Goal: Task Accomplishment & Management: Complete application form

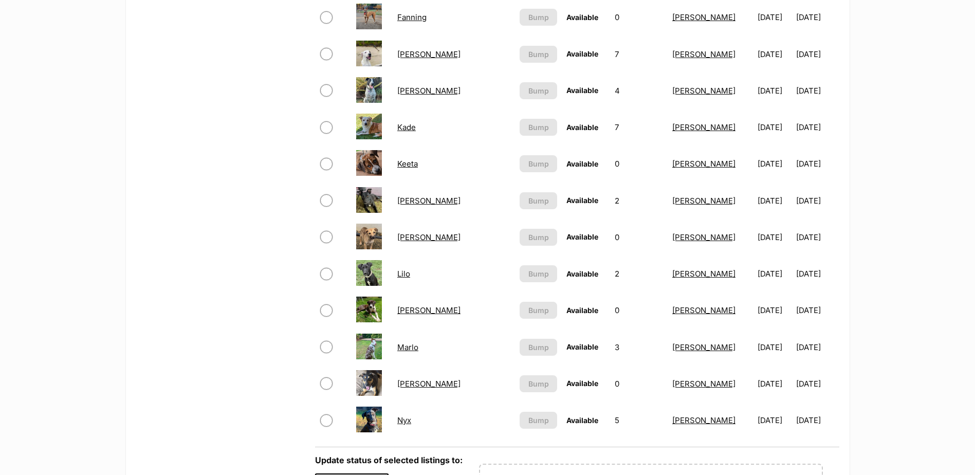
scroll to position [668, 0]
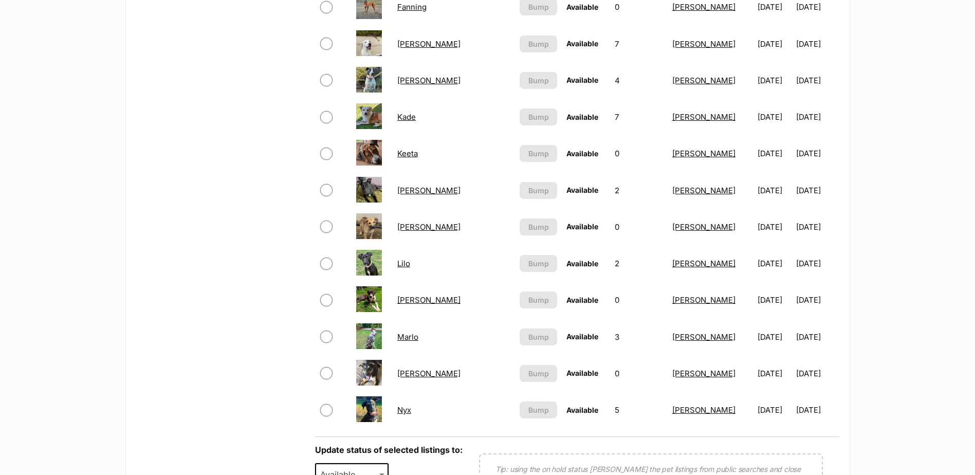
click at [409, 260] on link "Lilo" at bounding box center [403, 264] width 13 height 10
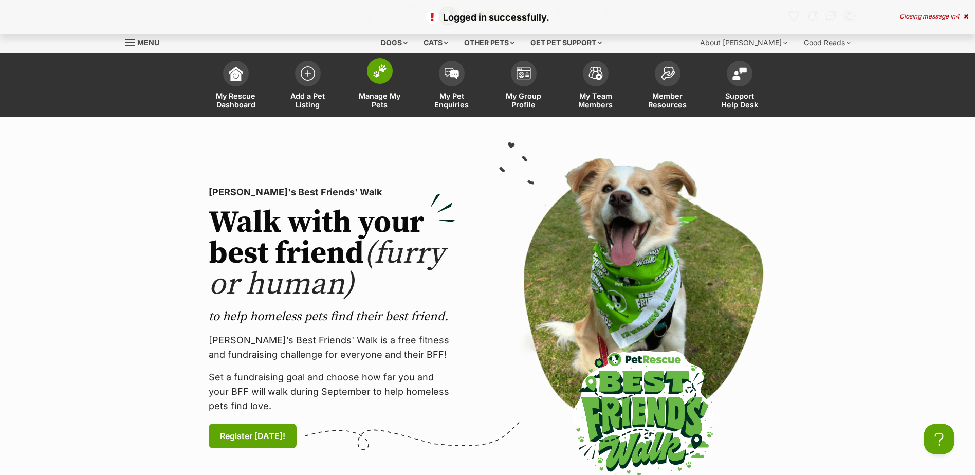
click at [384, 76] on img at bounding box center [380, 70] width 14 height 13
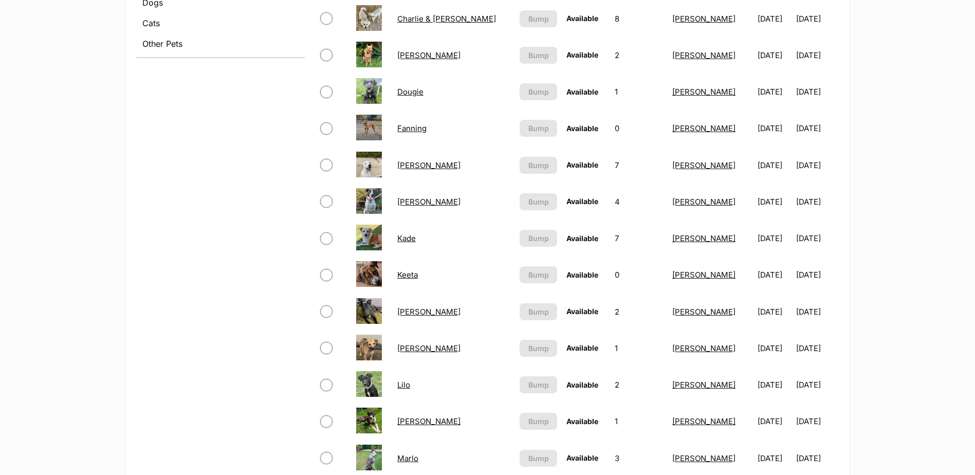
scroll to position [565, 0]
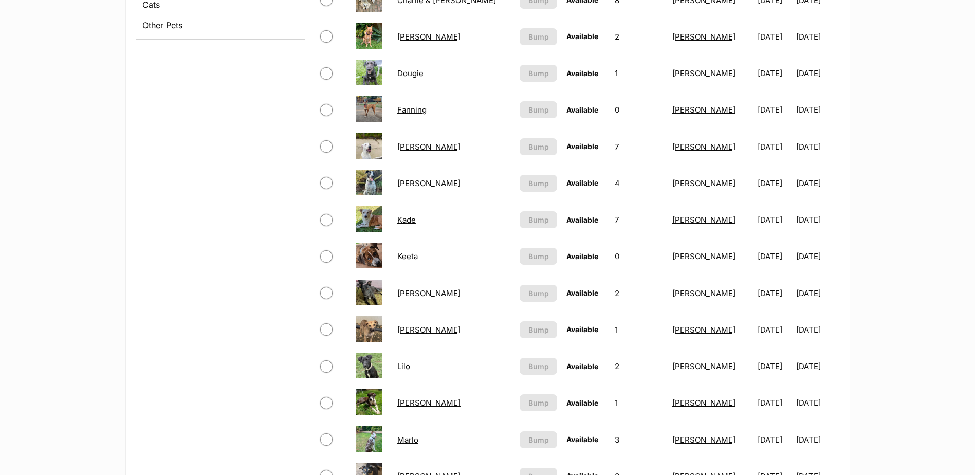
click at [410, 369] on link "Lilo" at bounding box center [403, 366] width 13 height 10
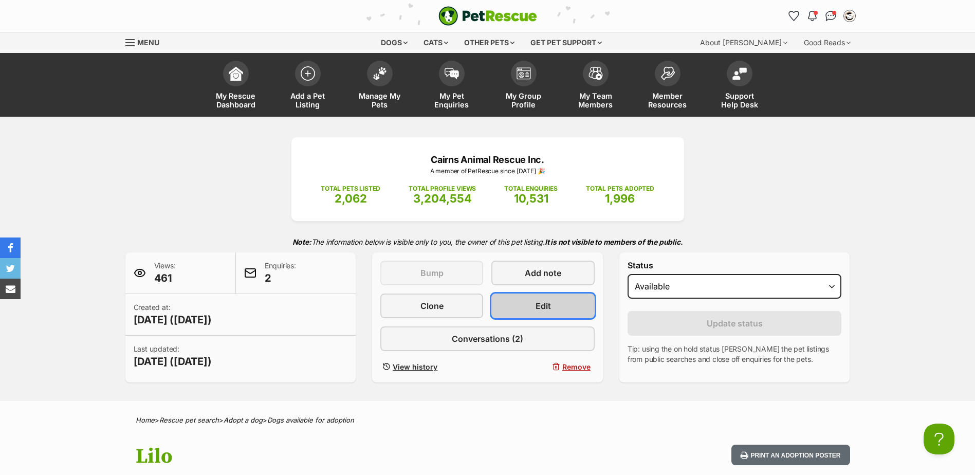
click at [558, 302] on link "Edit" at bounding box center [542, 305] width 103 height 25
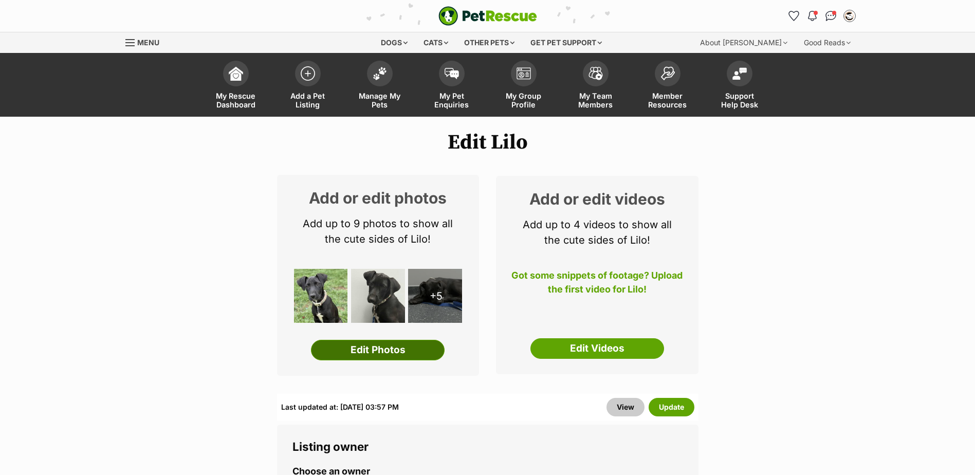
click at [380, 346] on link "Edit Photos" at bounding box center [378, 350] width 134 height 21
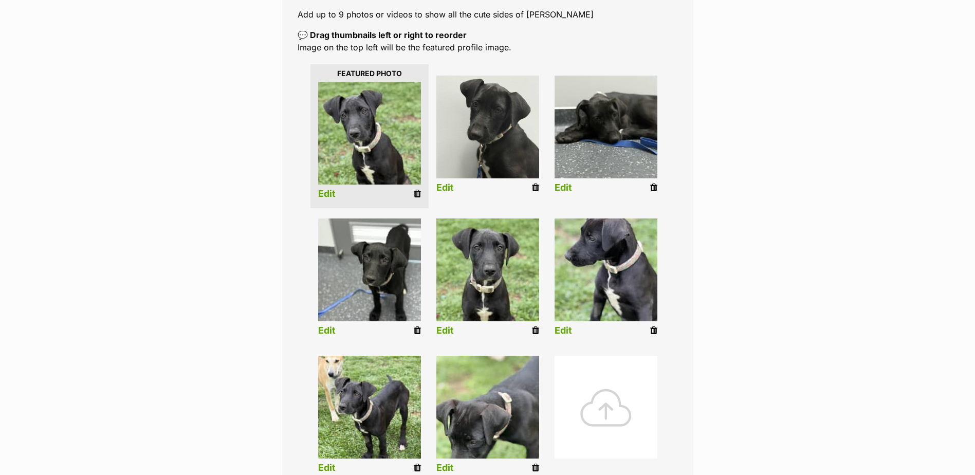
scroll to position [206, 0]
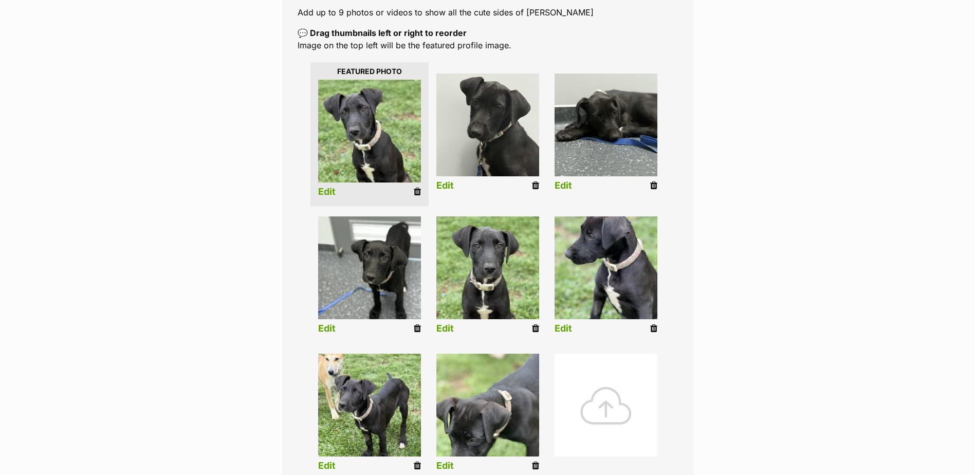
click at [535, 183] on icon at bounding box center [535, 185] width 7 height 9
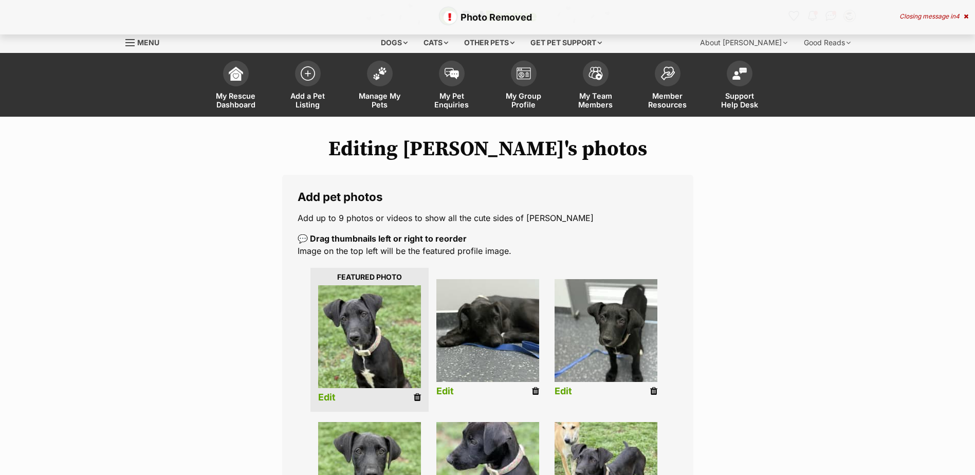
click at [536, 393] on icon at bounding box center [535, 390] width 7 height 9
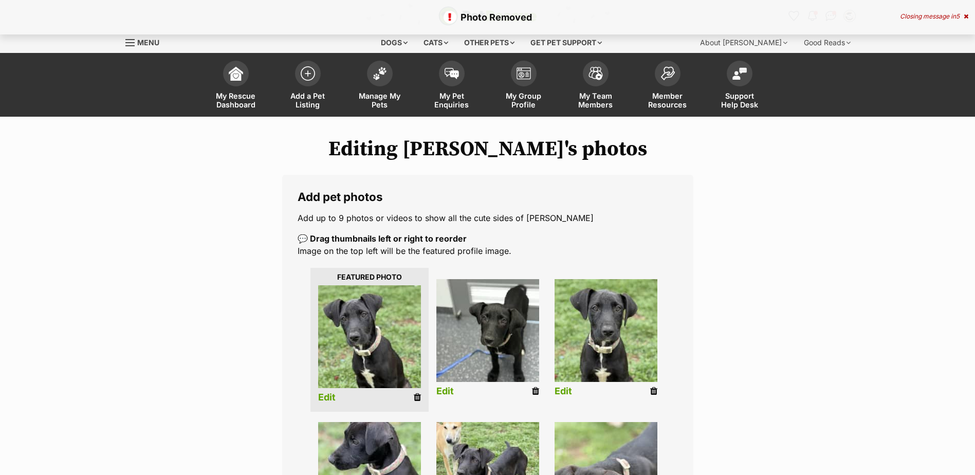
click at [537, 394] on icon at bounding box center [535, 390] width 7 height 9
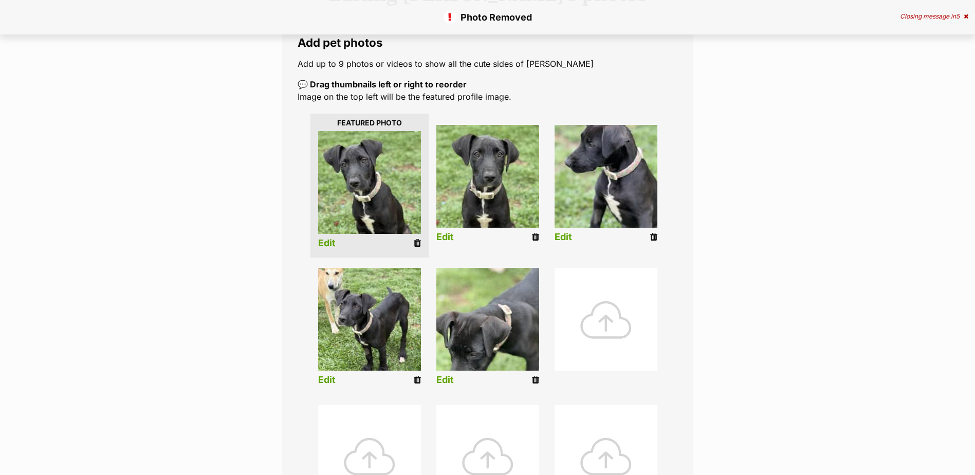
click at [618, 325] on div at bounding box center [606, 319] width 103 height 103
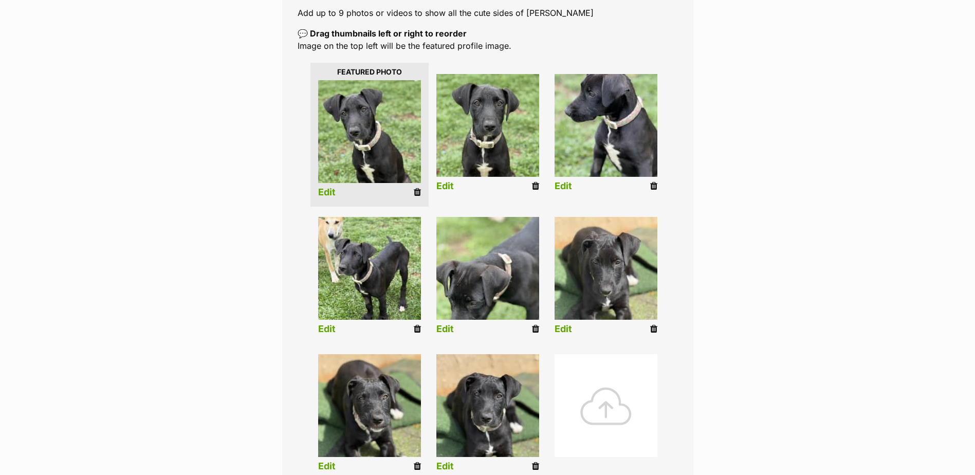
scroll to position [206, 0]
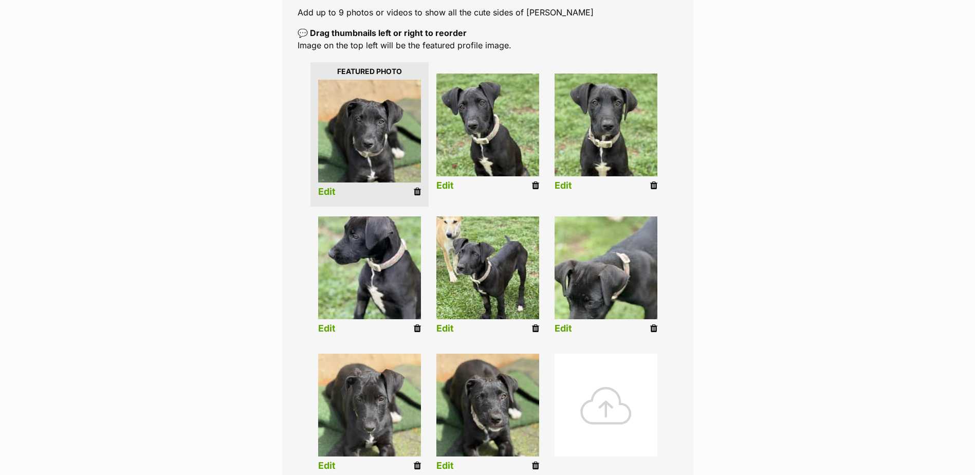
click at [327, 191] on link "Edit" at bounding box center [326, 192] width 17 height 11
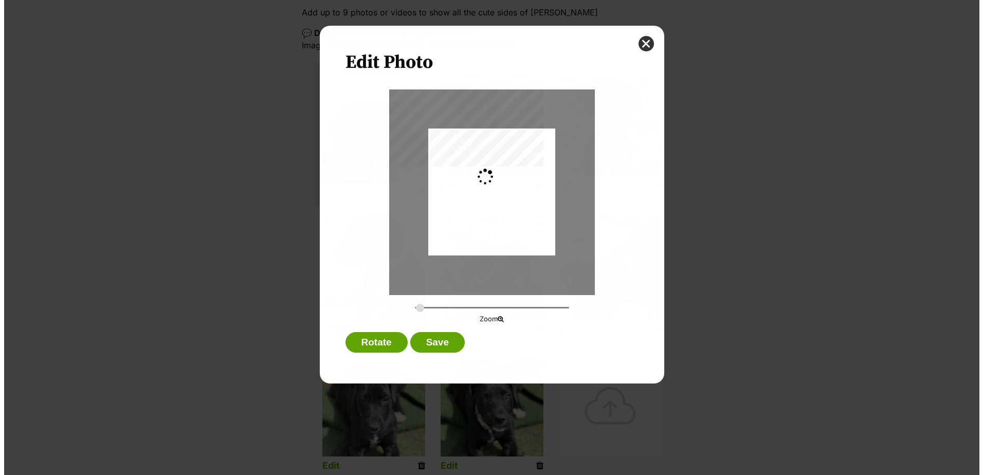
scroll to position [0, 0]
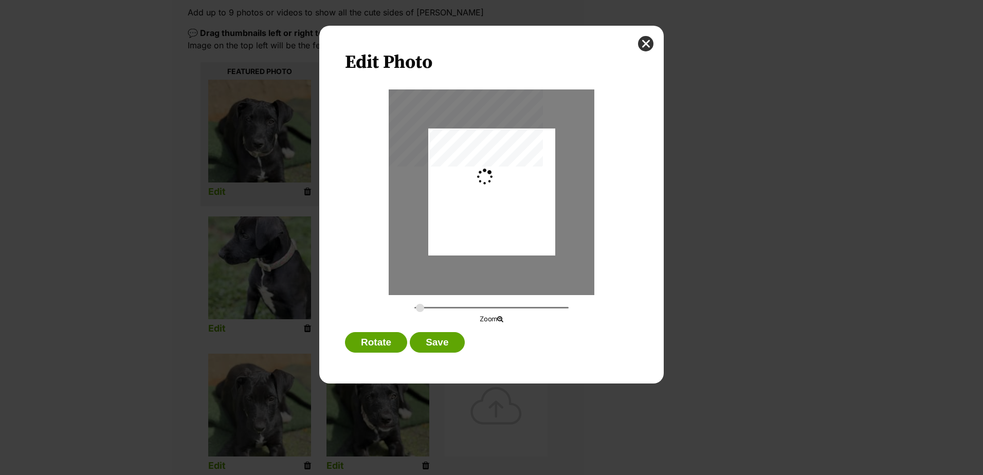
type input "0.2744"
drag, startPoint x: 512, startPoint y: 217, endPoint x: 513, endPoint y: 212, distance: 5.2
click at [513, 212] on div "Dialog Window - Close (Press escape to close)" at bounding box center [491, 186] width 127 height 169
click at [440, 340] on button "Save" at bounding box center [437, 342] width 54 height 21
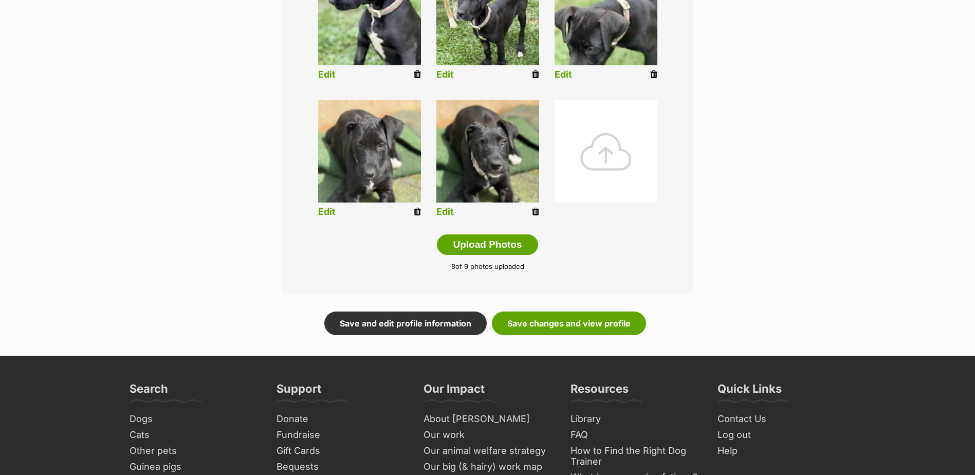
scroll to position [463, 0]
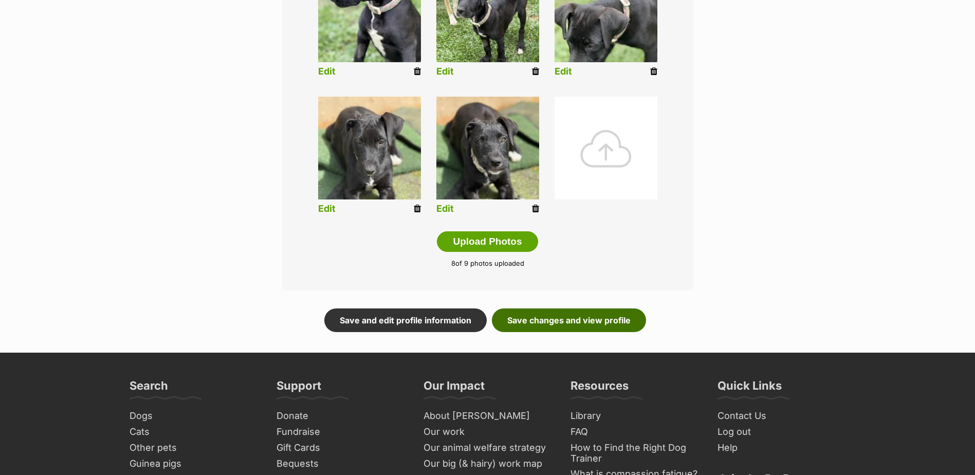
click at [571, 320] on link "Save changes and view profile" at bounding box center [569, 320] width 154 height 24
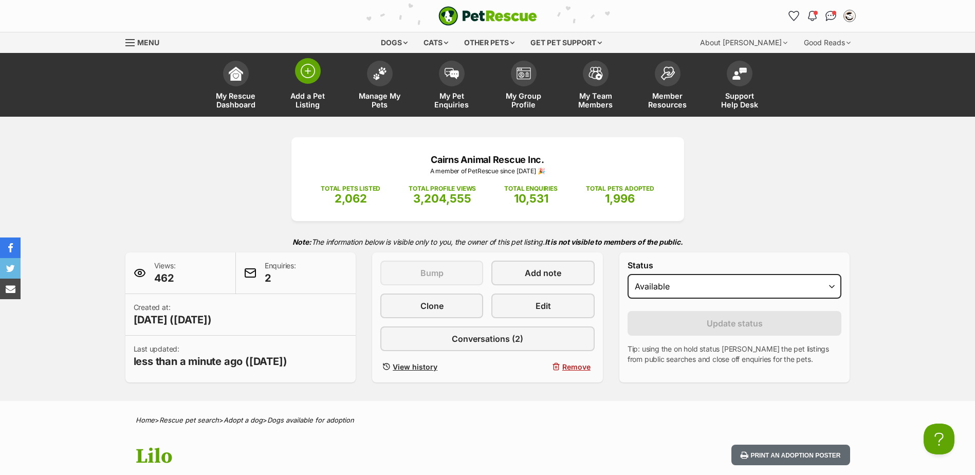
click at [309, 70] on img at bounding box center [308, 71] width 14 height 14
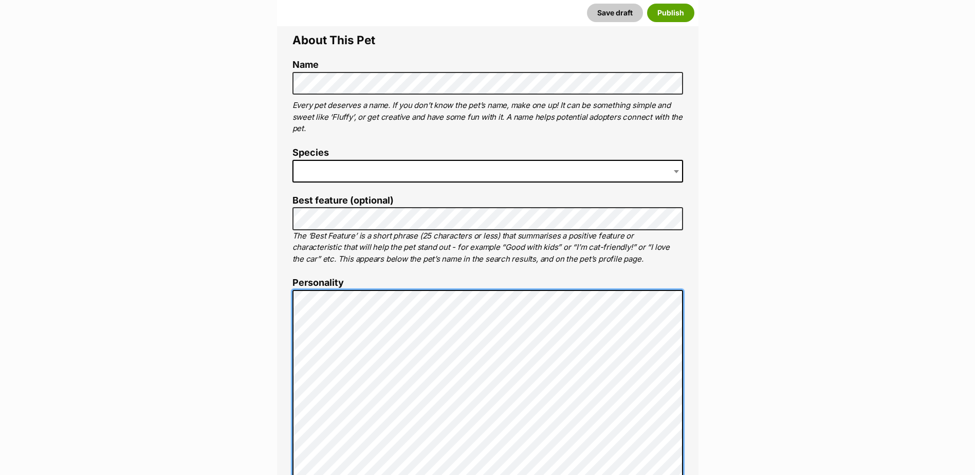
scroll to position [369, 0]
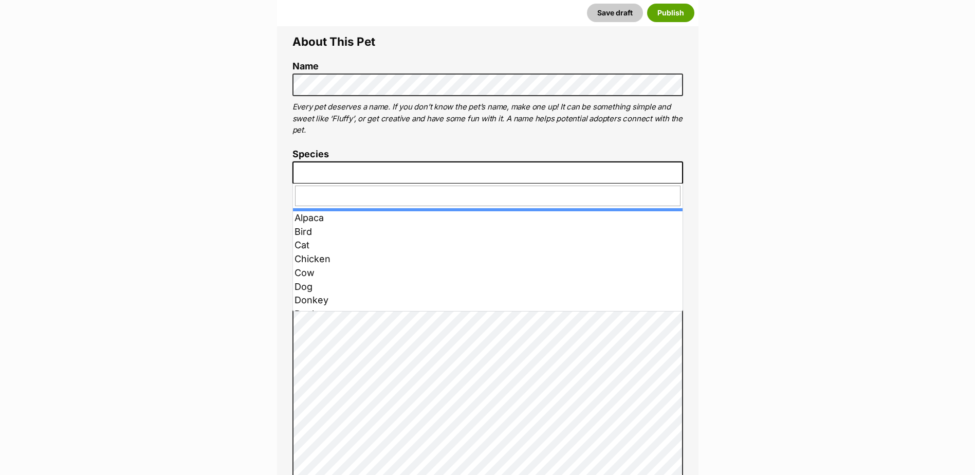
click at [374, 171] on span at bounding box center [487, 172] width 391 height 23
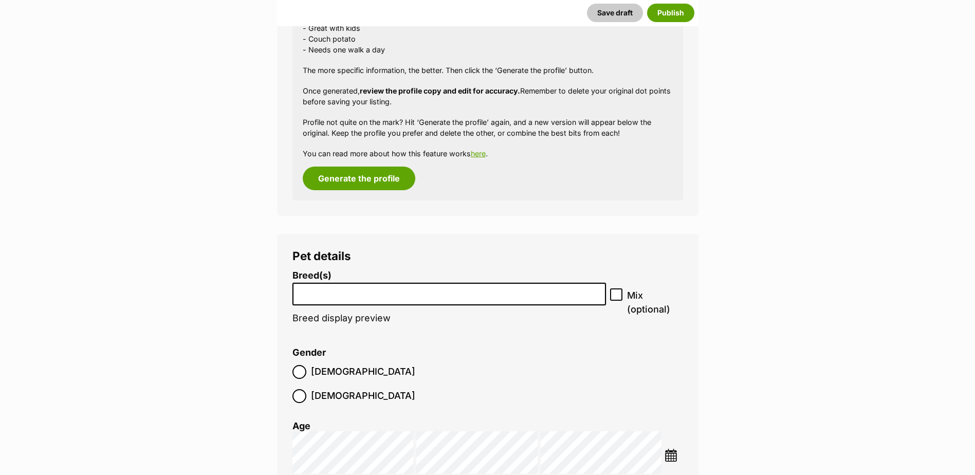
scroll to position [1191, 0]
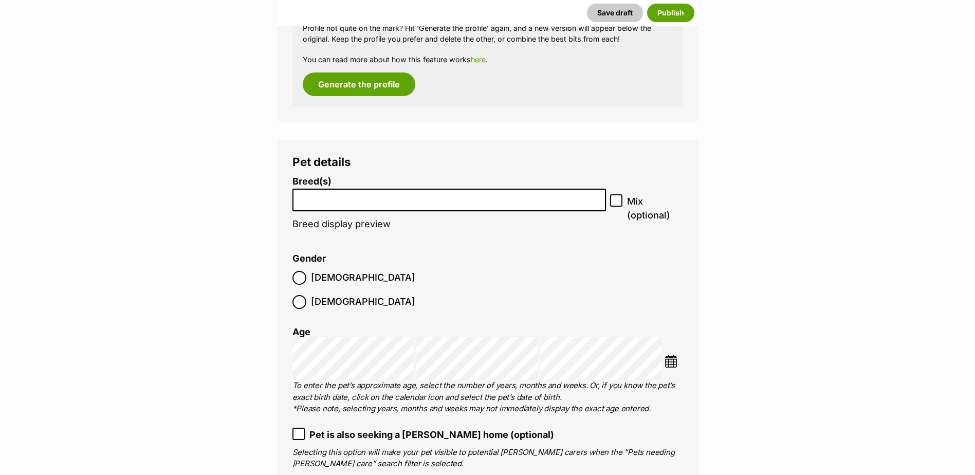
click at [343, 205] on li at bounding box center [449, 200] width 307 height 21
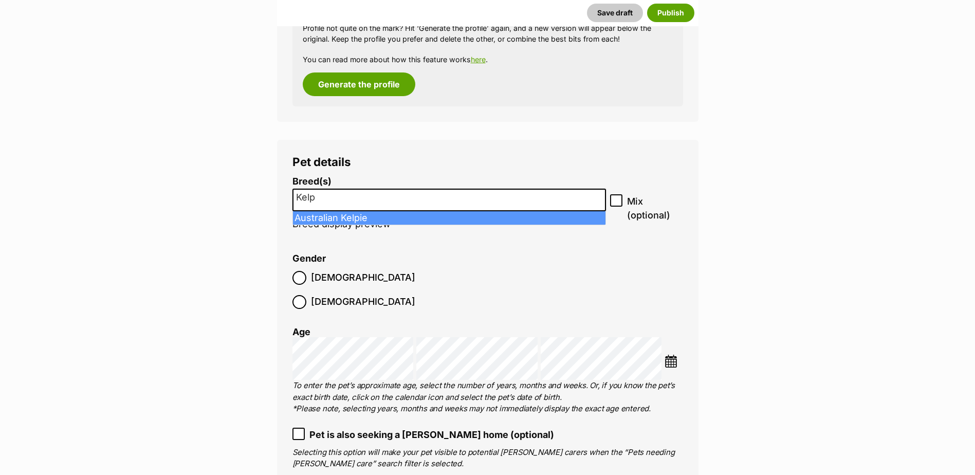
type input "Kelp"
select select "723"
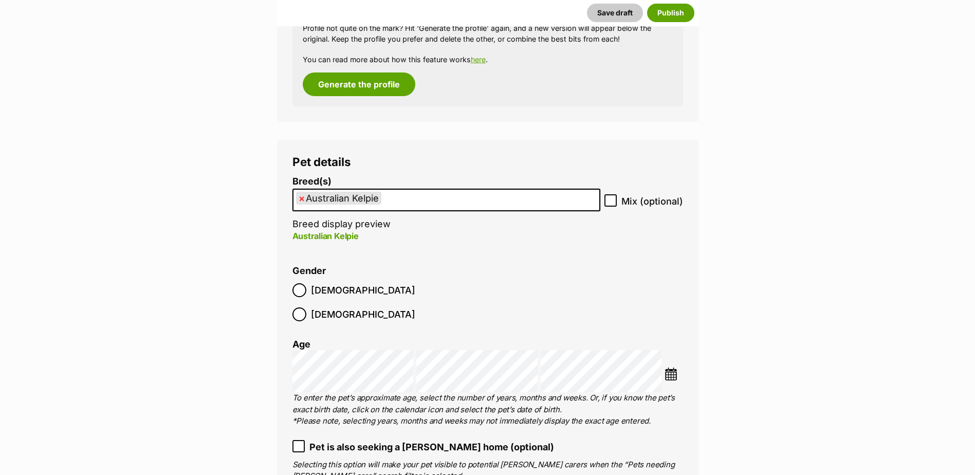
click at [611, 199] on icon at bounding box center [610, 200] width 7 height 7
click at [611, 199] on input "Mix (optional)" at bounding box center [610, 200] width 12 height 12
checkbox input "true"
click at [674, 367] on img at bounding box center [671, 373] width 13 height 13
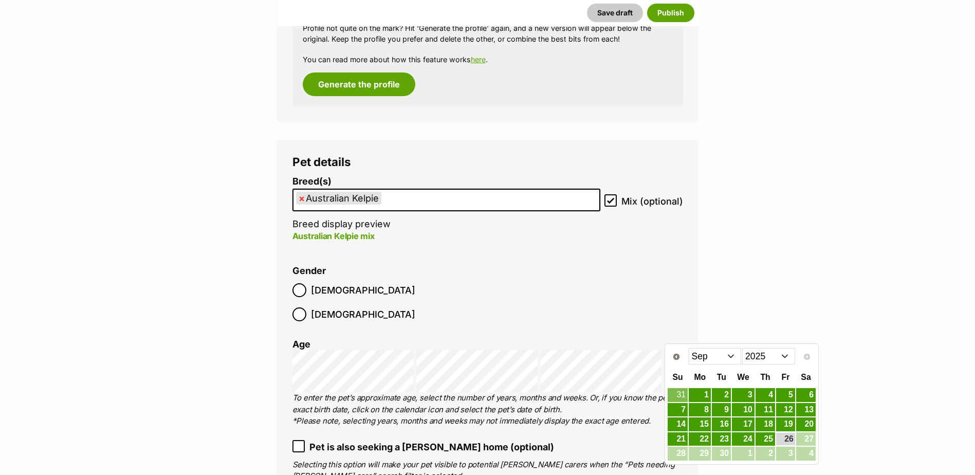
click at [702, 352] on select "Jan Feb Mar Apr May Jun Jul Aug Sep" at bounding box center [715, 356] width 53 height 16
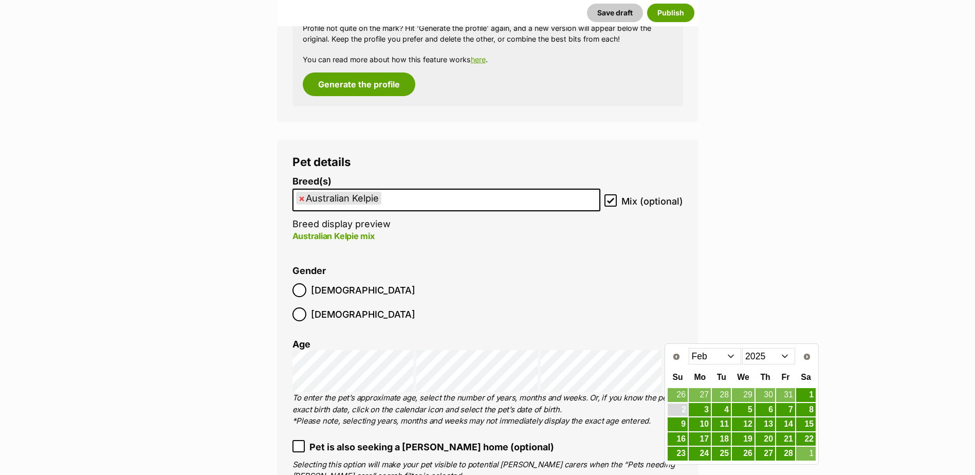
click at [679, 413] on link "2" at bounding box center [678, 409] width 20 height 13
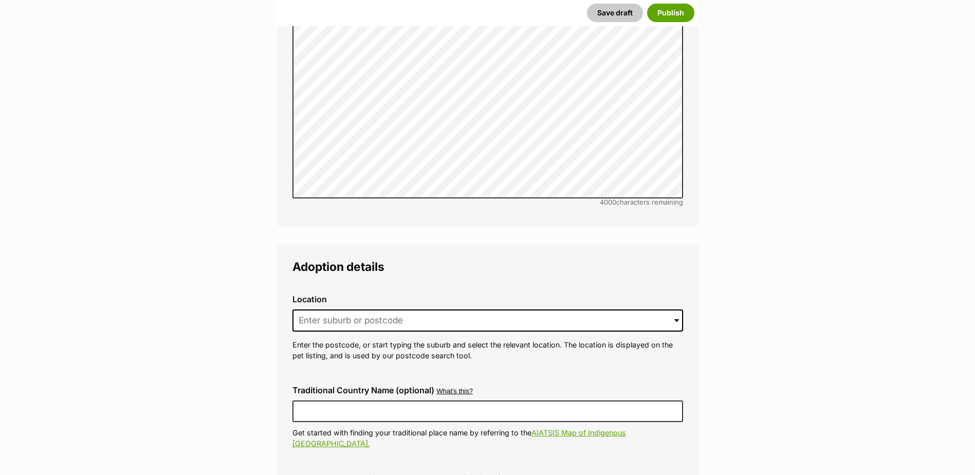
scroll to position [2271, 0]
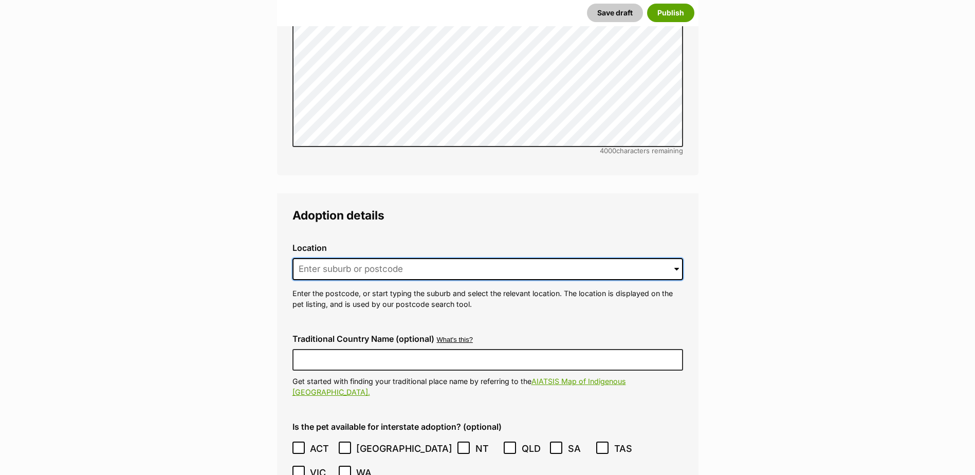
click at [348, 258] on input at bounding box center [487, 269] width 391 height 23
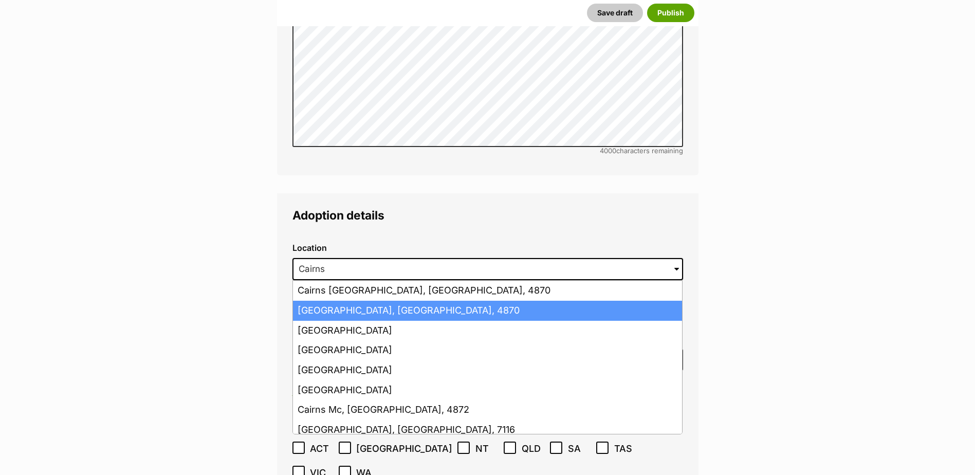
click at [359, 301] on li "Cairns, Queensland, 4870" at bounding box center [487, 311] width 389 height 20
type input "Cairns, Queensland, 4870"
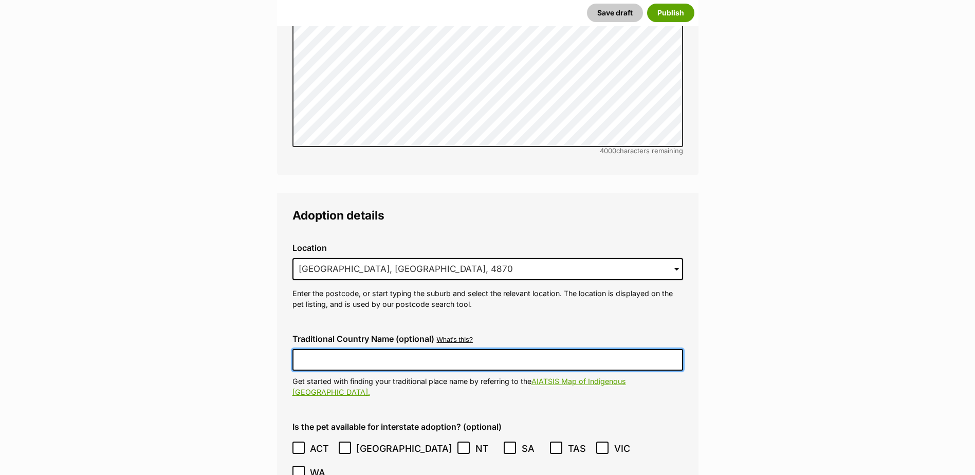
click at [355, 349] on input "Traditional Country Name (optional)" at bounding box center [487, 360] width 391 height 22
type input "Australia"
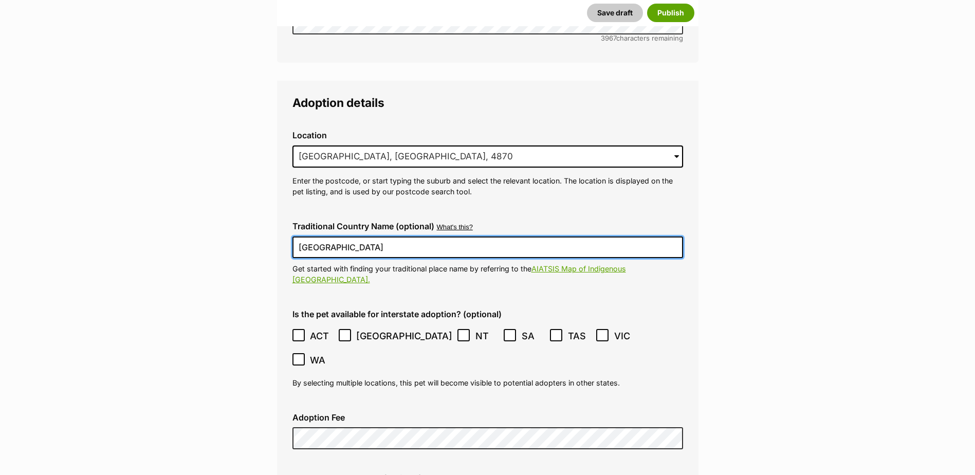
scroll to position [2434, 0]
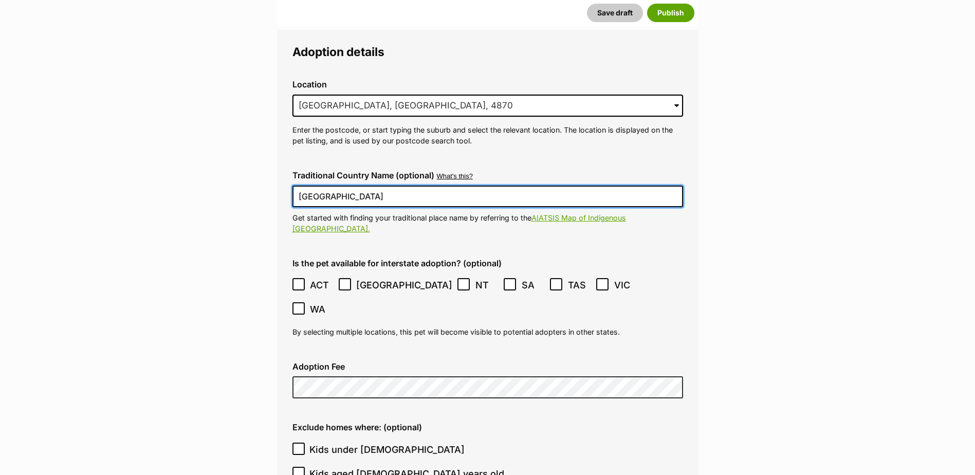
click at [298, 281] on icon at bounding box center [298, 284] width 7 height 7
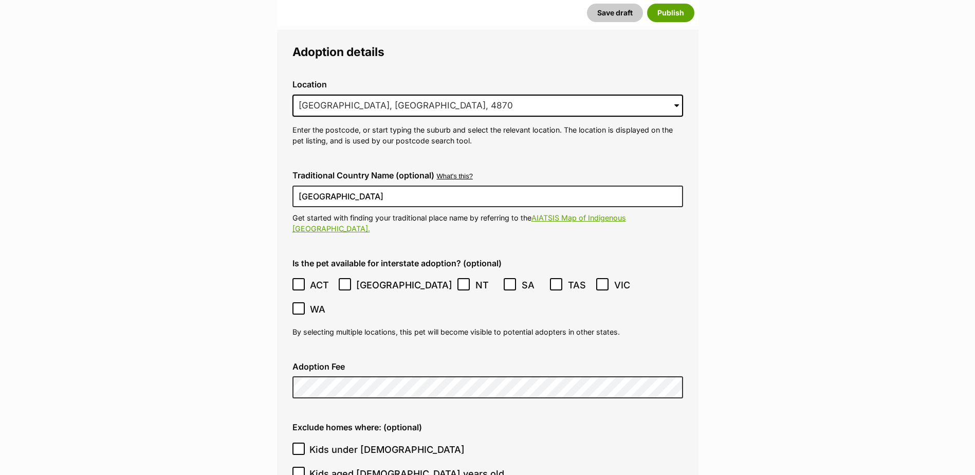
click at [568, 278] on span "TAS" at bounding box center [579, 285] width 23 height 14
click at [599, 281] on icon at bounding box center [602, 284] width 7 height 7
click at [302, 305] on icon at bounding box center [298, 308] width 7 height 7
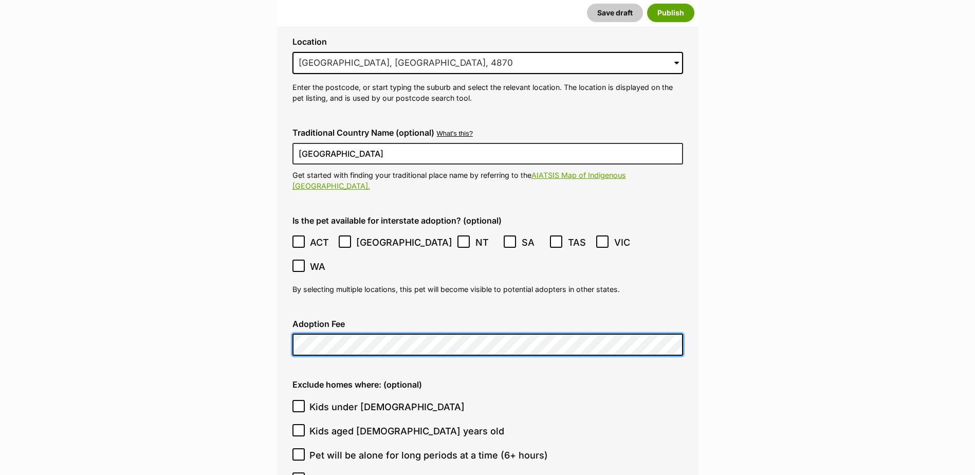
scroll to position [2691, 0]
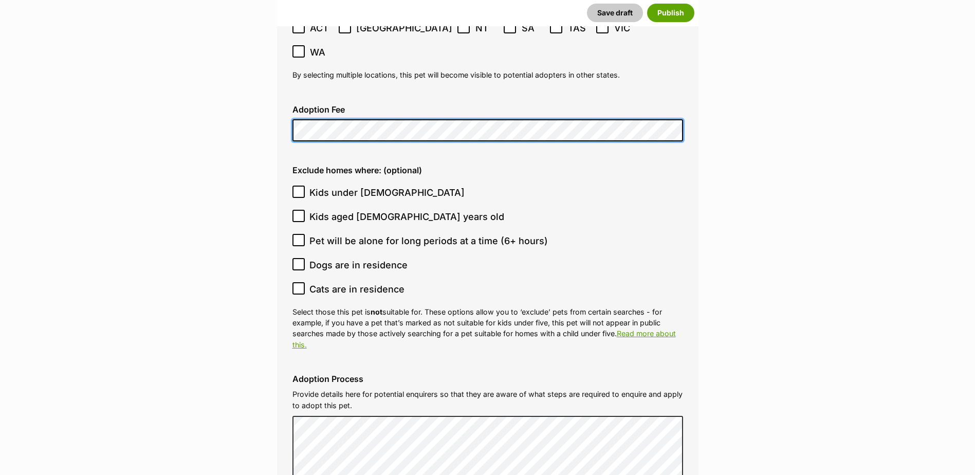
click at [287, 97] on div "Adoption Fee" at bounding box center [487, 123] width 407 height 53
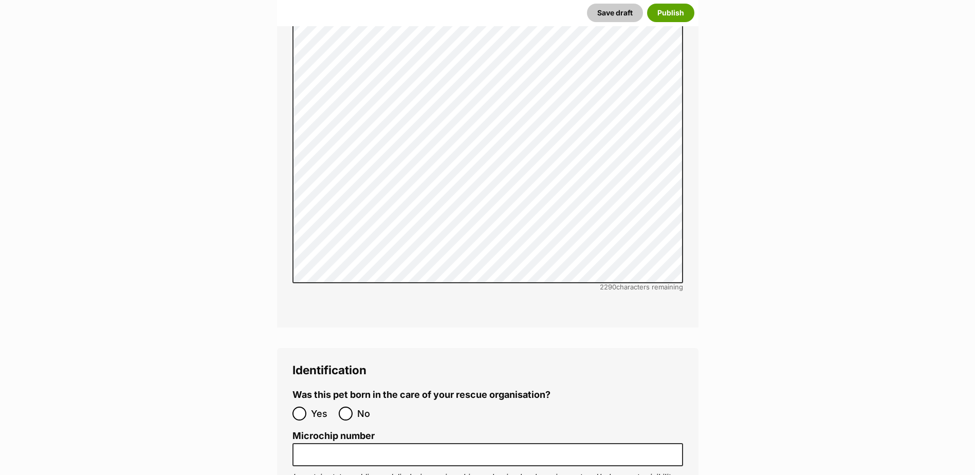
scroll to position [3256, 0]
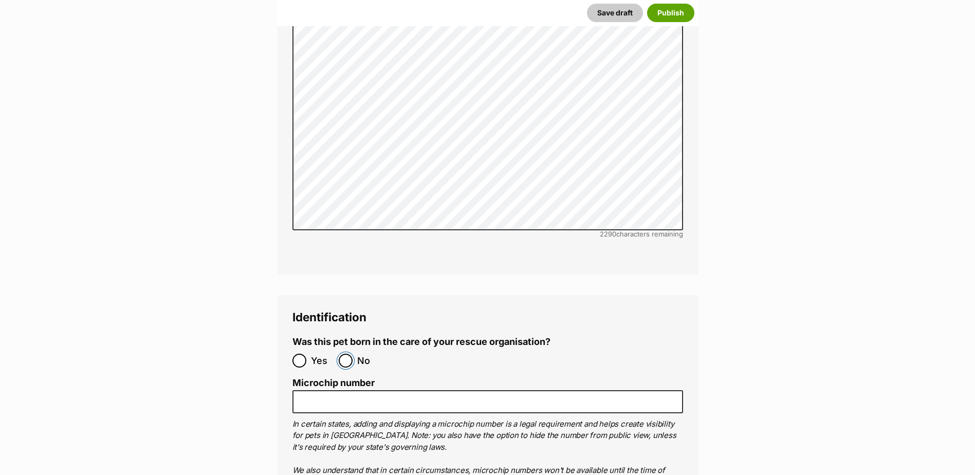
click at [348, 354] on input "No" at bounding box center [346, 361] width 14 height 14
radio input "true"
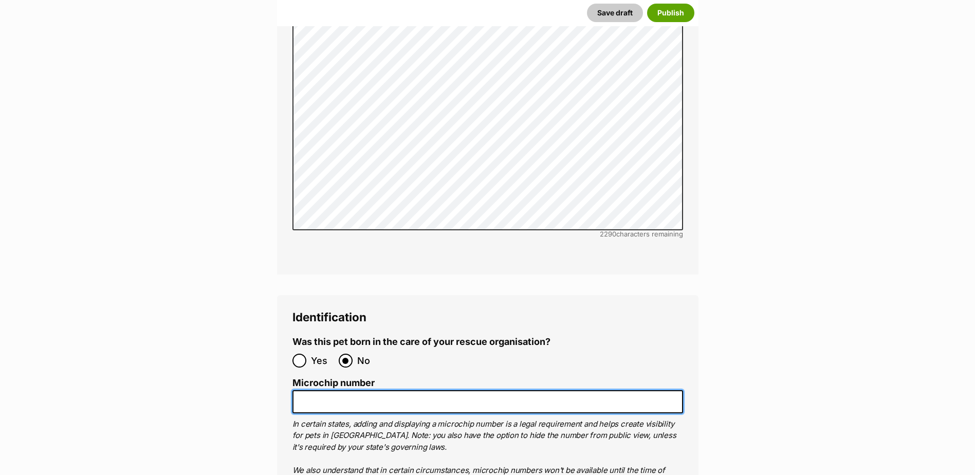
paste input "978142000327238"
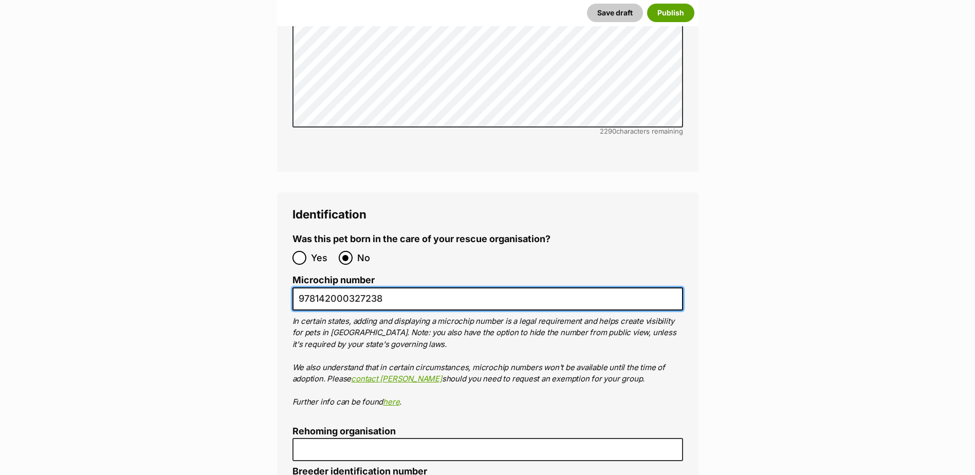
scroll to position [3513, 0]
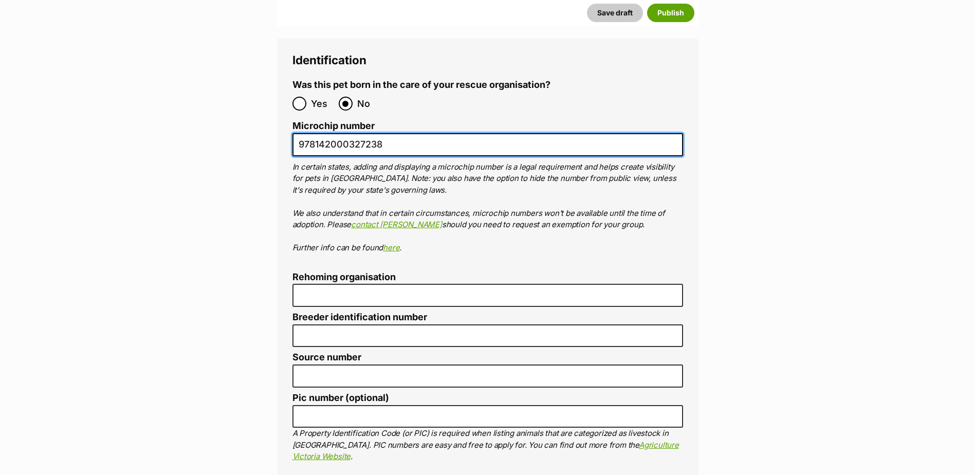
type input "978142000327238"
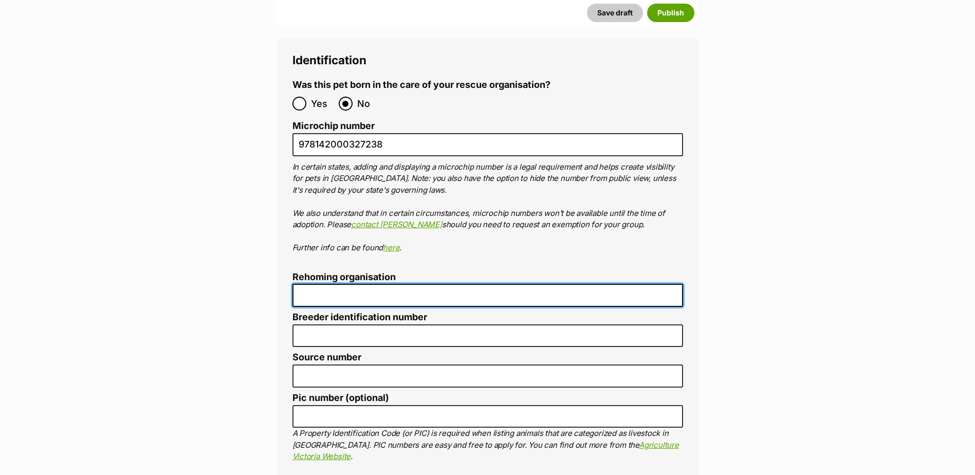
click at [325, 284] on input "Rehoming organisation" at bounding box center [487, 295] width 391 height 23
type input "Cairns Animal Rescue"
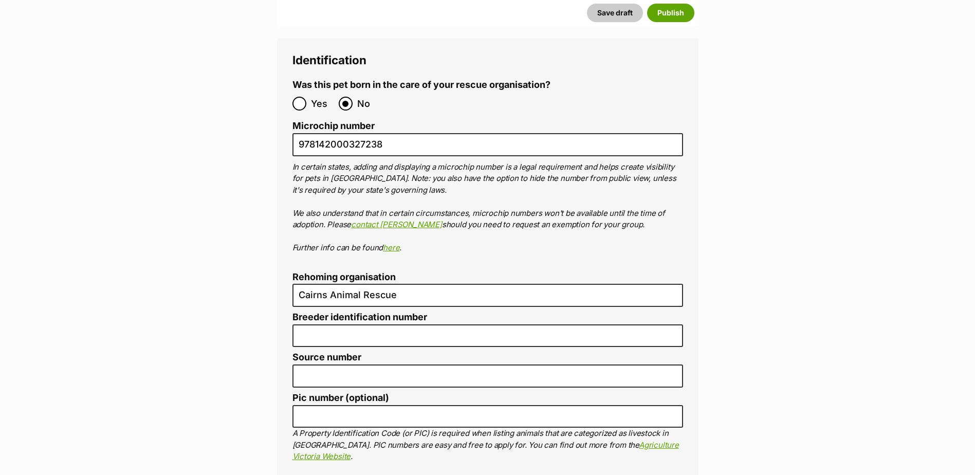
type input "BIN005204403508"
type input "RE116878"
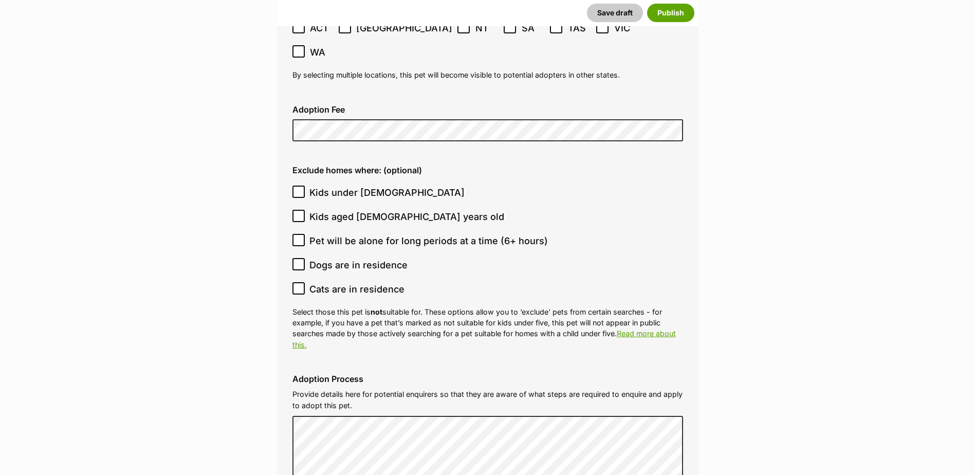
scroll to position [12, 0]
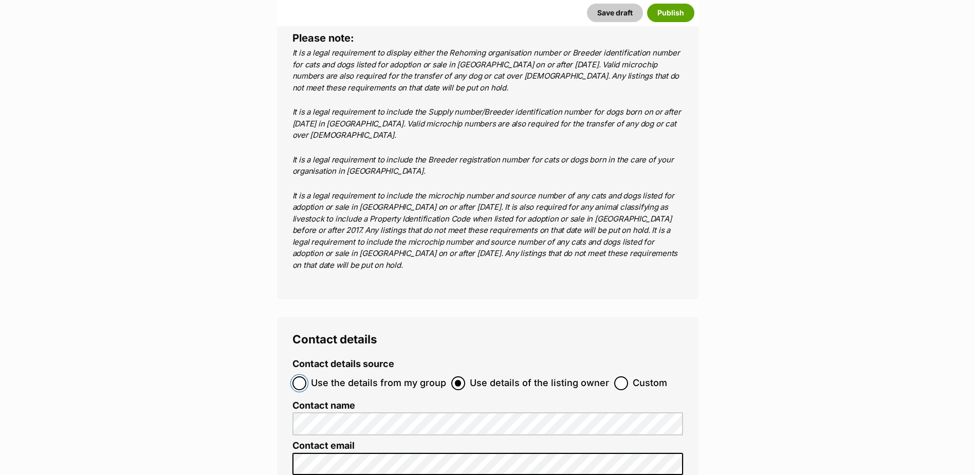
click at [297, 376] on input "Use the details from my group" at bounding box center [299, 383] width 14 height 14
radio input "true"
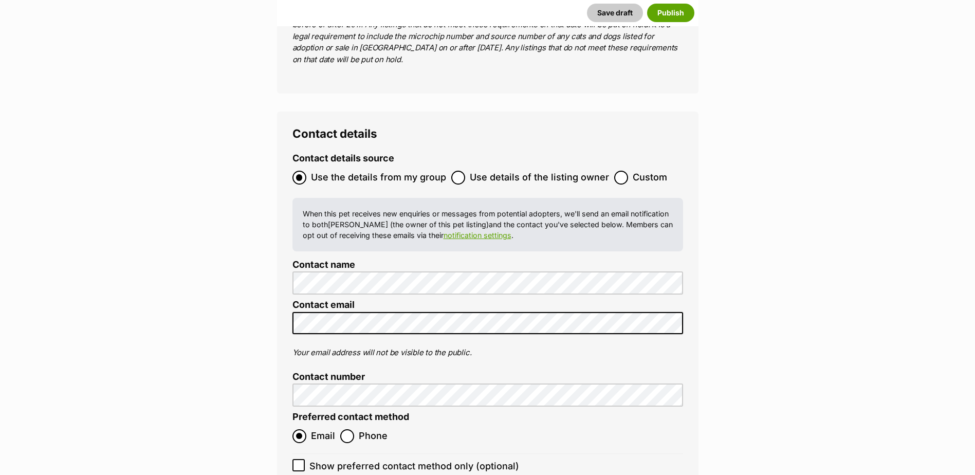
click at [299, 462] on icon at bounding box center [298, 465] width 7 height 7
click at [299, 459] on input "Show preferred contact method only (optional)" at bounding box center [298, 465] width 12 height 12
checkbox input "true"
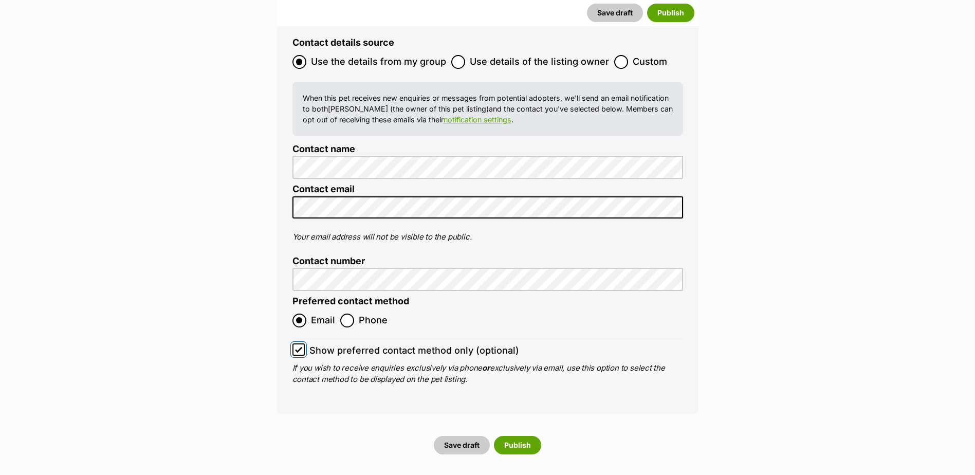
scroll to position [4490, 0]
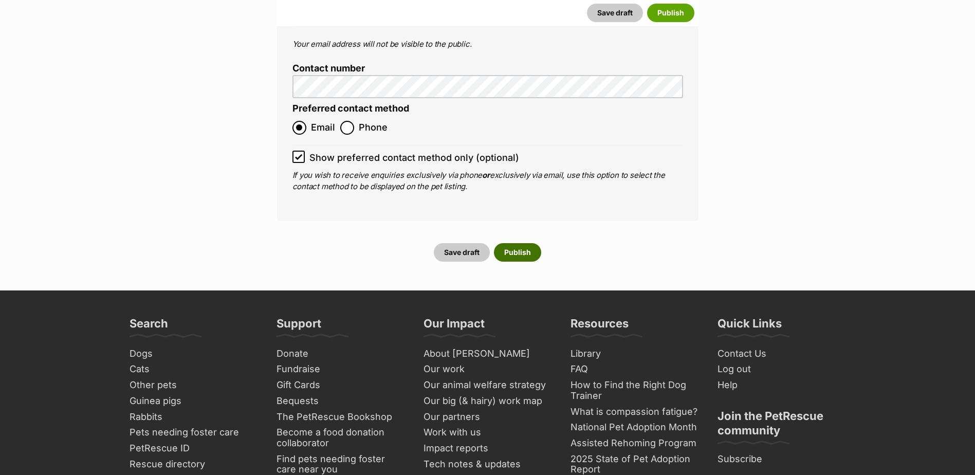
click at [518, 243] on button "Publish" at bounding box center [517, 252] width 47 height 19
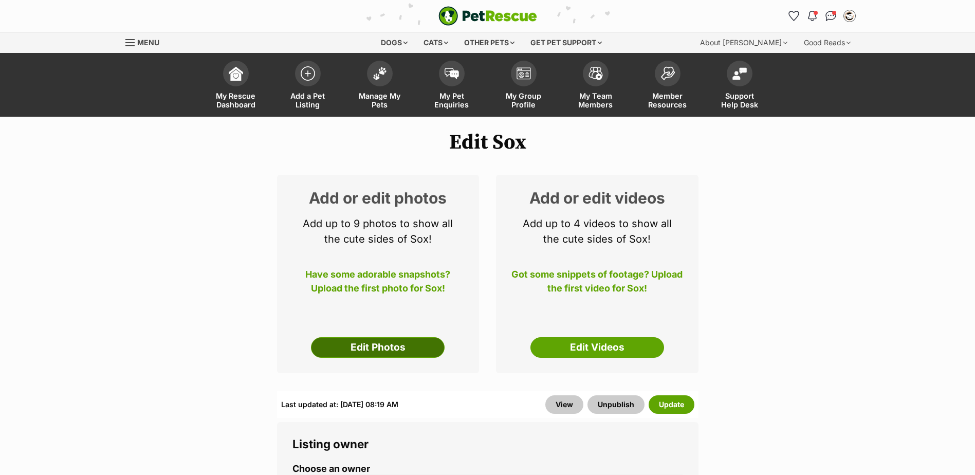
click at [376, 348] on link "Edit Photos" at bounding box center [378, 347] width 134 height 21
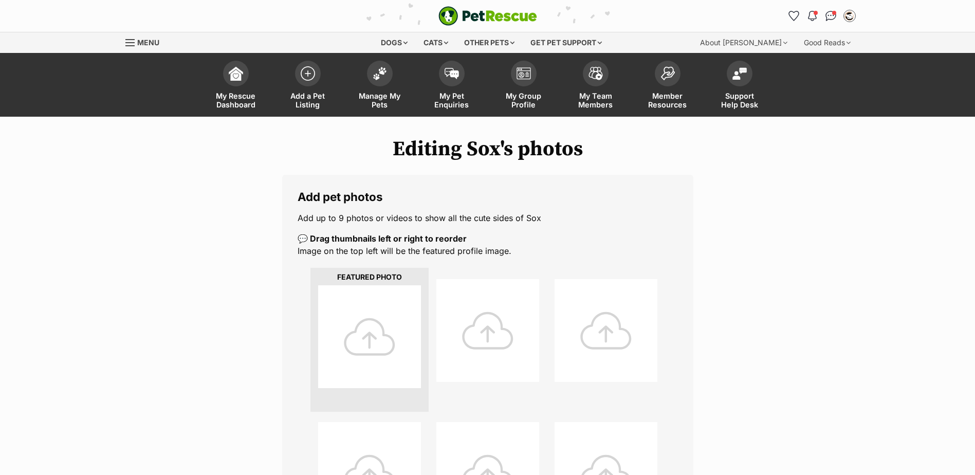
click at [366, 343] on div at bounding box center [369, 336] width 103 height 103
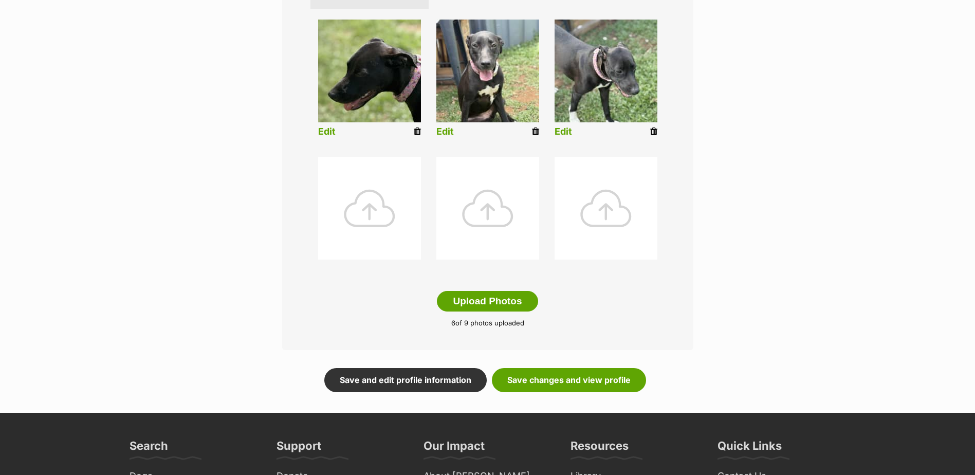
scroll to position [411, 0]
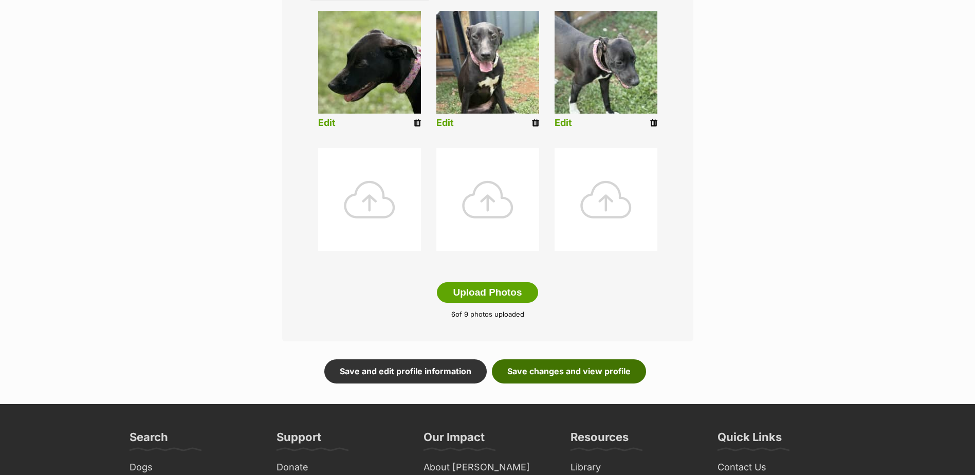
click at [608, 375] on link "Save changes and view profile" at bounding box center [569, 371] width 154 height 24
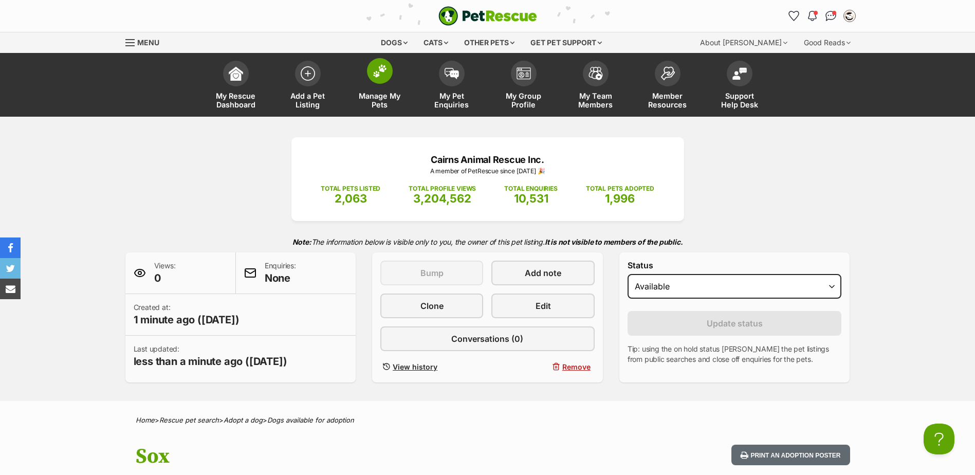
click at [376, 73] on img at bounding box center [380, 70] width 14 height 13
